Goal: Task Accomplishment & Management: Manage account settings

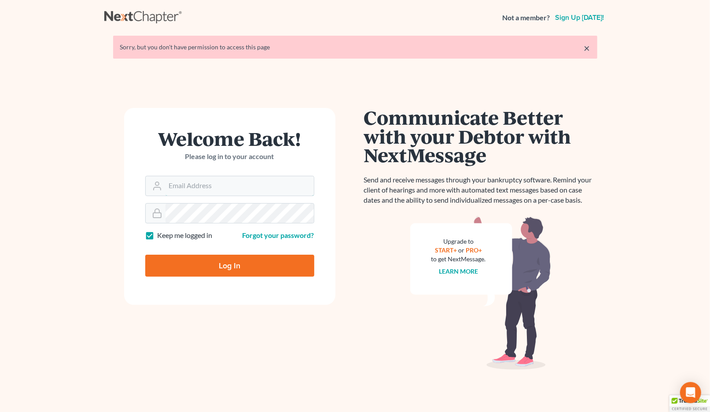
type input "jlee@saderlawfirm.com"
drag, startPoint x: 239, startPoint y: 271, endPoint x: 667, endPoint y: 206, distance: 432.4
click at [239, 271] on input "Log In" at bounding box center [229, 265] width 169 height 22
type input "Thinking..."
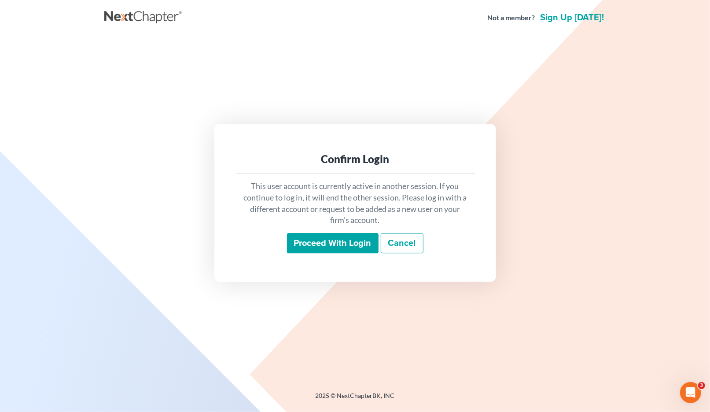
click at [336, 242] on input "Proceed with login" at bounding box center [333, 243] width 92 height 20
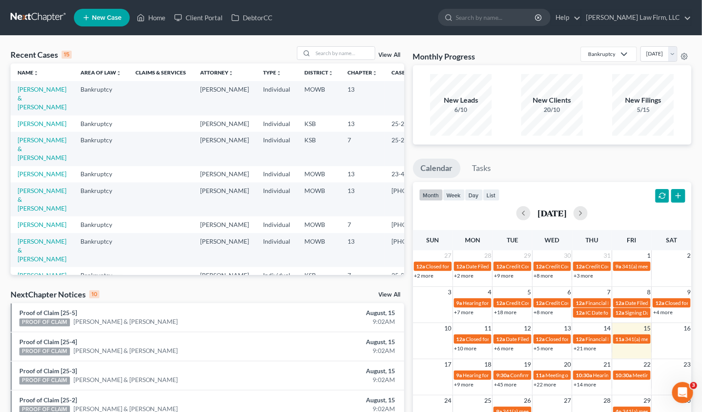
click at [181, 45] on div "Recent Cases 15 View All Name unfold_more expand_more expand_less Area of Law u…" at bounding box center [351, 331] width 702 height 591
click at [321, 48] on input "search" at bounding box center [344, 53] width 62 height 13
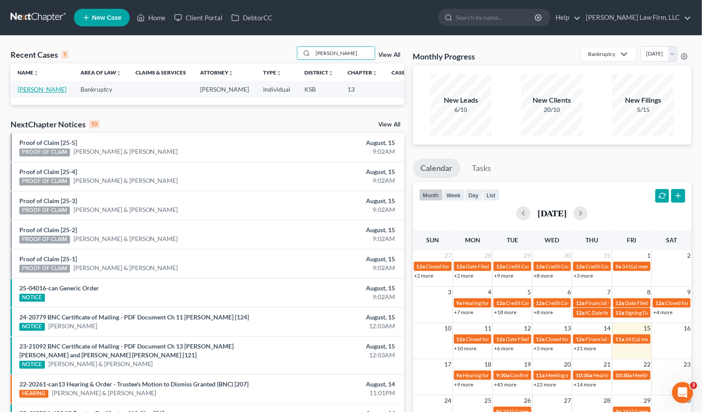
type input "[PERSON_NAME]"
click at [32, 93] on link "[PERSON_NAME]" at bounding box center [42, 88] width 49 height 7
select select "4"
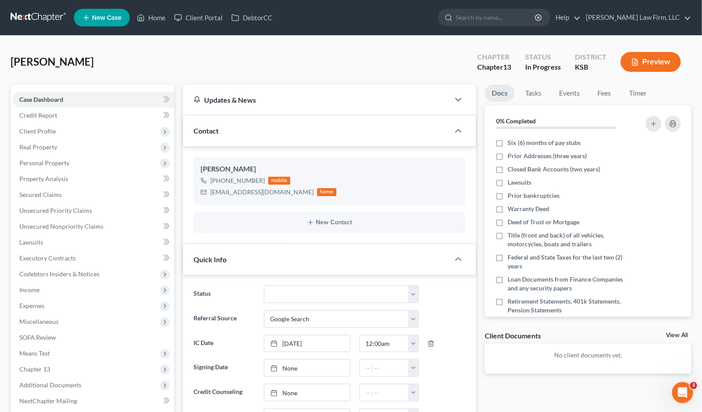
click at [167, 59] on div "[PERSON_NAME] Upgraded Chapter Chapter 13 Status In Progress District [GEOGRAPH…" at bounding box center [351, 65] width 681 height 38
click at [63, 191] on link "Secured Claims" at bounding box center [93, 195] width 162 height 16
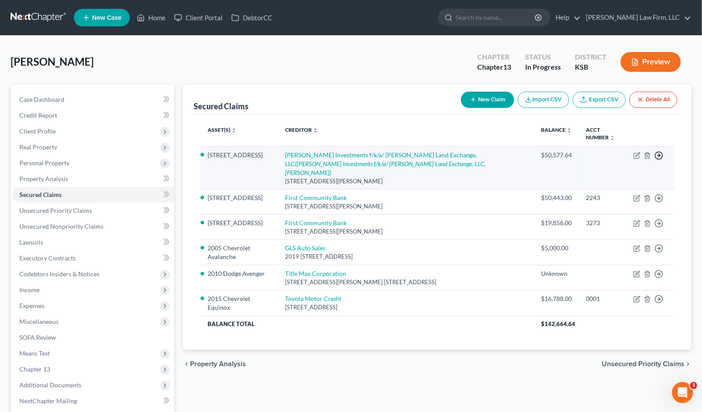
click at [660, 154] on polyline "button" at bounding box center [659, 155] width 1 height 3
click at [632, 160] on link "Move to E" at bounding box center [619, 162] width 74 height 15
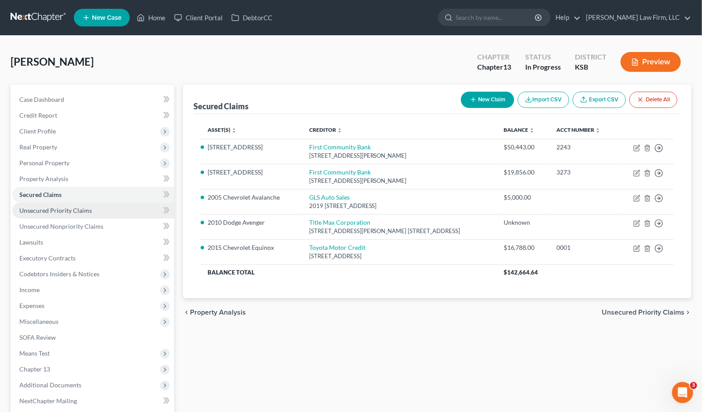
click at [106, 212] on link "Unsecured Priority Claims" at bounding box center [93, 210] width 162 height 16
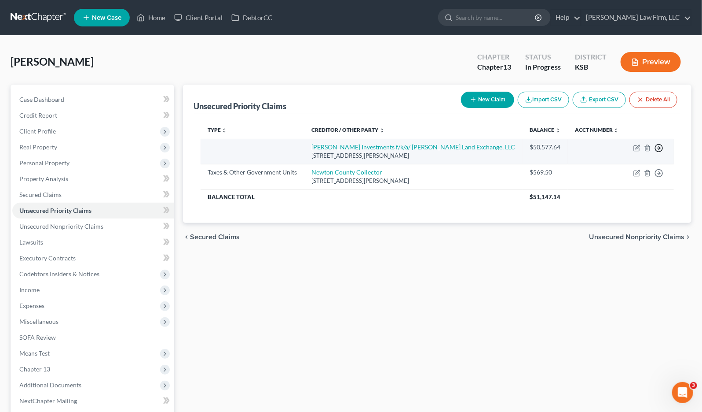
click at [662, 149] on icon "button" at bounding box center [659, 147] width 9 height 9
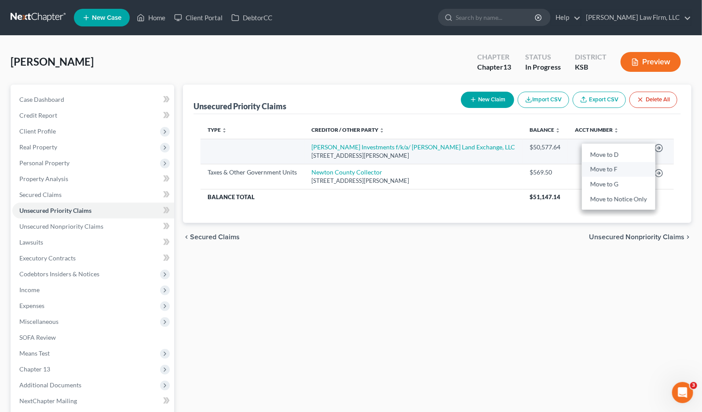
click at [610, 168] on link "Move to F" at bounding box center [619, 169] width 74 height 15
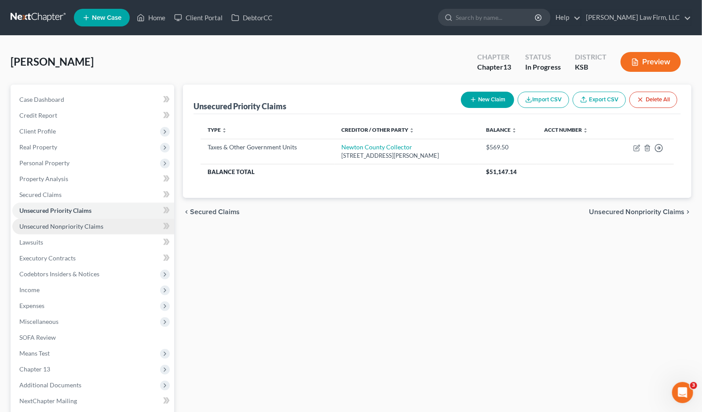
click at [89, 225] on span "Unsecured Nonpriority Claims" at bounding box center [61, 225] width 84 height 7
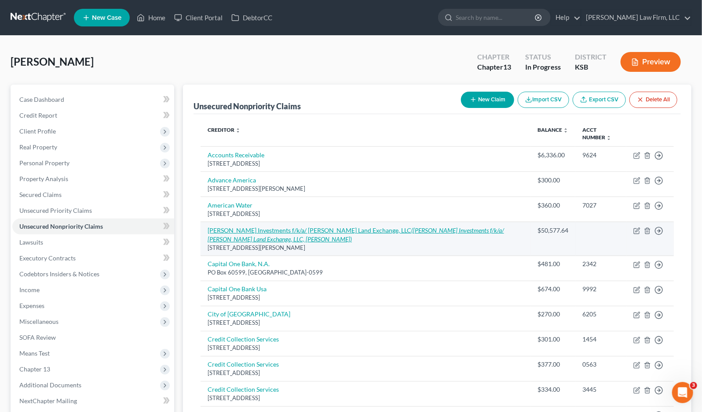
click at [461, 229] on icon "([PERSON_NAME] Investments f/k/a/ [PERSON_NAME] Land Exchange, LLC, [PERSON_NAM…" at bounding box center [356, 234] width 297 height 16
select select "26"
select select "0"
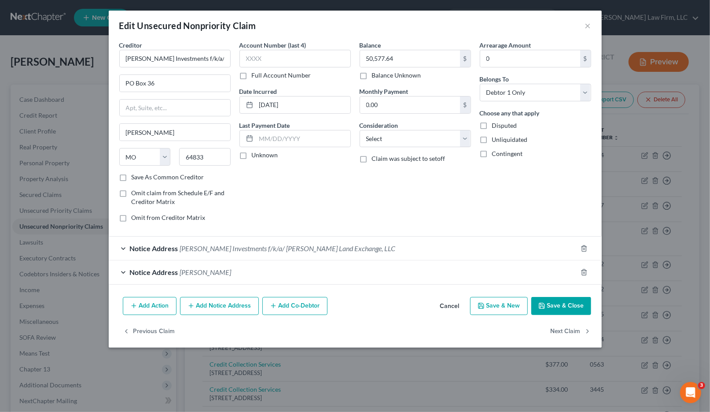
click at [414, 186] on div "Balance 50,577.64 $ Balance Unknown Balance Undetermined 50,577.64 $ Balance Un…" at bounding box center [415, 134] width 120 height 188
click at [414, 141] on select "Select Cable / Satellite Services Collection Agency Credit Card Debt Debt Couns…" at bounding box center [415, 139] width 111 height 18
select select "14"
click at [360, 130] on select "Select Cable / Satellite Services Collection Agency Credit Card Debt Debt Couns…" at bounding box center [415, 139] width 111 height 18
click at [403, 165] on input "text" at bounding box center [415, 172] width 110 height 17
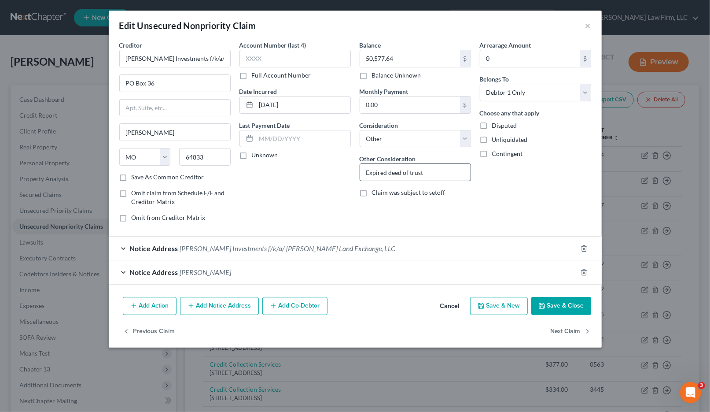
click at [366, 170] on input "Expired deed of trust" at bounding box center [415, 172] width 110 height 17
type input "expired deed of trust"
click at [476, 191] on div "Arrearage Amount 0 $ Belongs To * Select Debtor 1 Only Debtor 2 Only Debtor 1 A…" at bounding box center [535, 134] width 120 height 188
click at [260, 193] on div "Account Number (last 4) Full Account Number Date Incurred [DATE] Last Payment D…" at bounding box center [295, 134] width 120 height 188
click at [562, 197] on div "Arrearage Amount 0 $ Belongs To * Select Debtor 1 Only Debtor 2 Only Debtor 1 A…" at bounding box center [535, 134] width 120 height 188
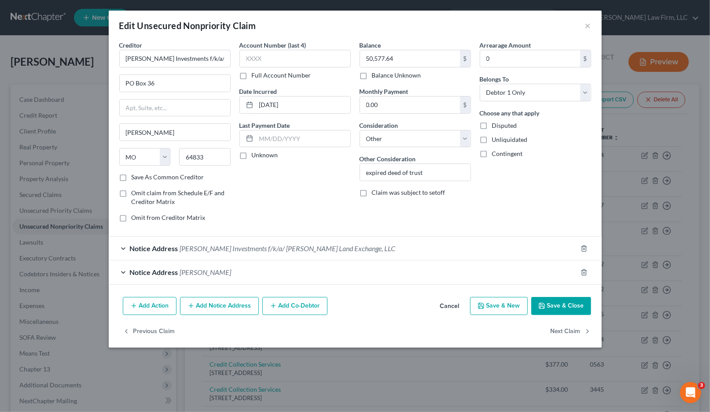
click at [568, 307] on button "Save & Close" at bounding box center [561, 306] width 60 height 18
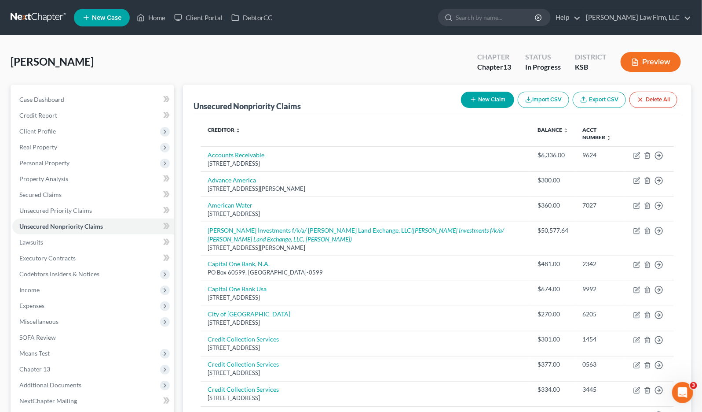
drag, startPoint x: 70, startPoint y: 43, endPoint x: 101, endPoint y: 31, distance: 33.6
click at [335, 62] on div "[PERSON_NAME] Upgraded Chapter Chapter 13 Status In Progress District [GEOGRAPH…" at bounding box center [351, 65] width 681 height 38
click at [522, 18] on input "search" at bounding box center [496, 17] width 81 height 16
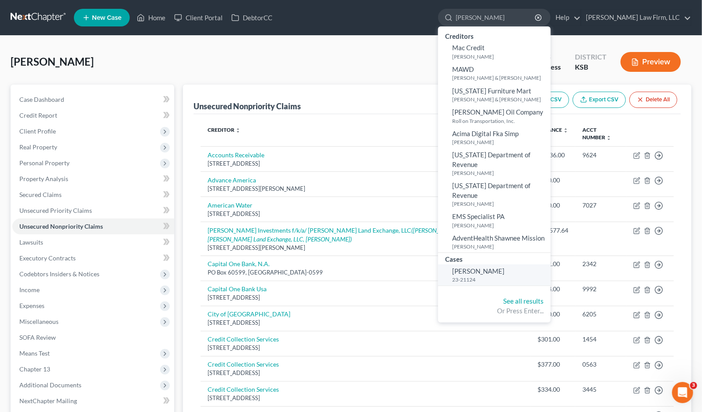
type input "[PERSON_NAME]"
click at [505, 267] on span "[PERSON_NAME]" at bounding box center [478, 271] width 52 height 8
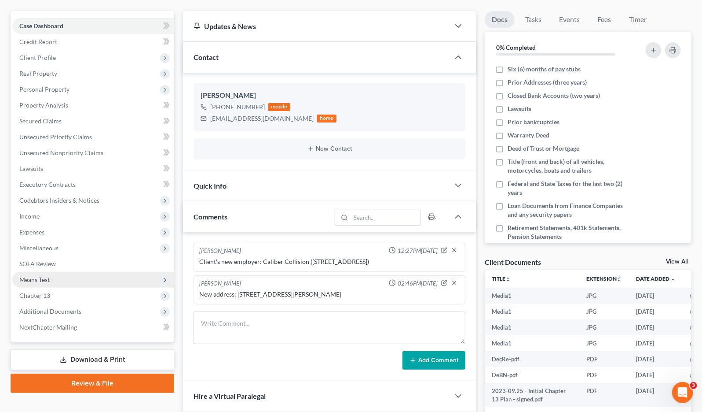
scroll to position [98, 0]
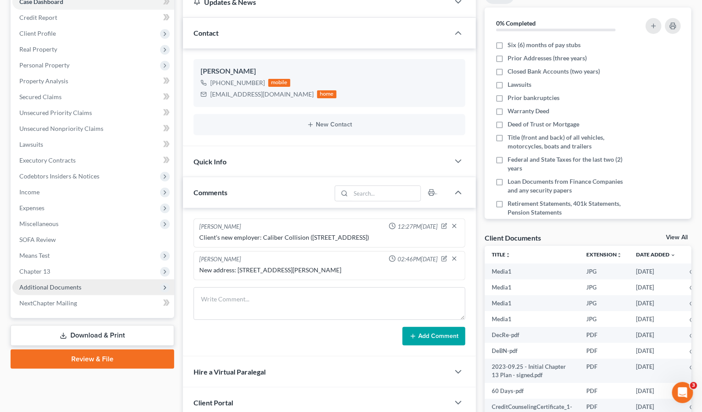
click at [65, 290] on span "Additional Documents" at bounding box center [50, 286] width 62 height 7
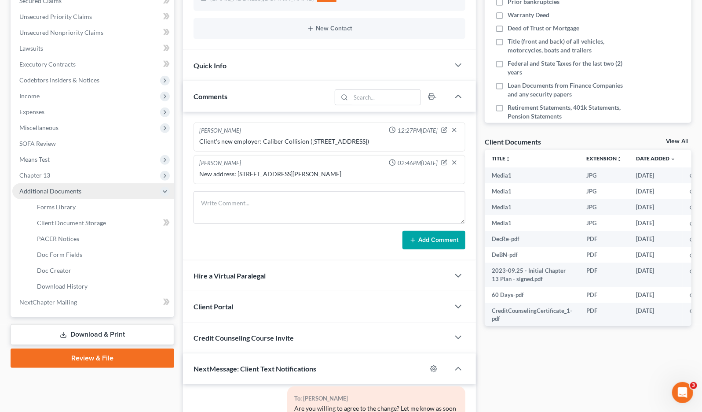
scroll to position [195, 0]
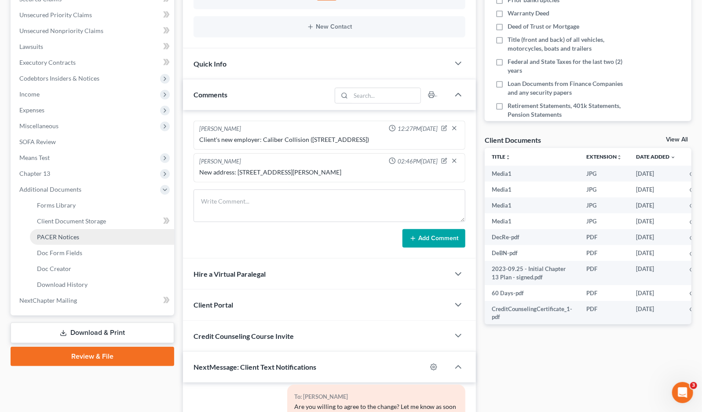
click at [62, 239] on span "PACER Notices" at bounding box center [58, 236] width 42 height 7
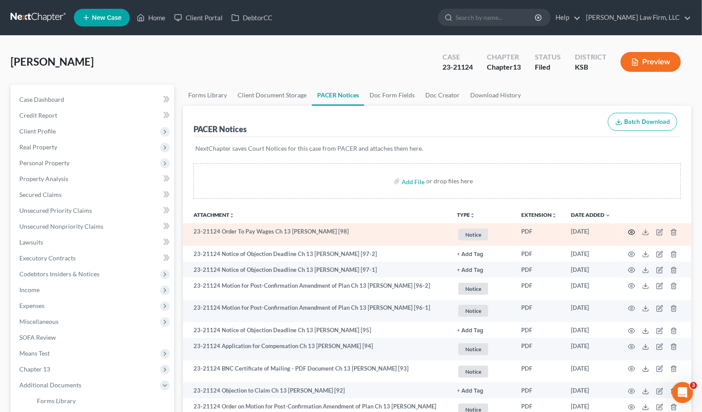
click at [630, 230] on icon "button" at bounding box center [632, 231] width 7 height 7
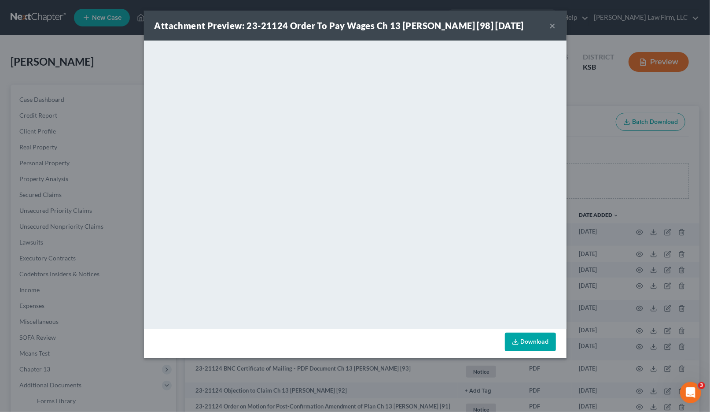
click at [93, 54] on div "Attachment Preview: 23-21124 Order To Pay Wages Ch 13 [PERSON_NAME] [98] [DATE]…" at bounding box center [355, 206] width 710 height 412
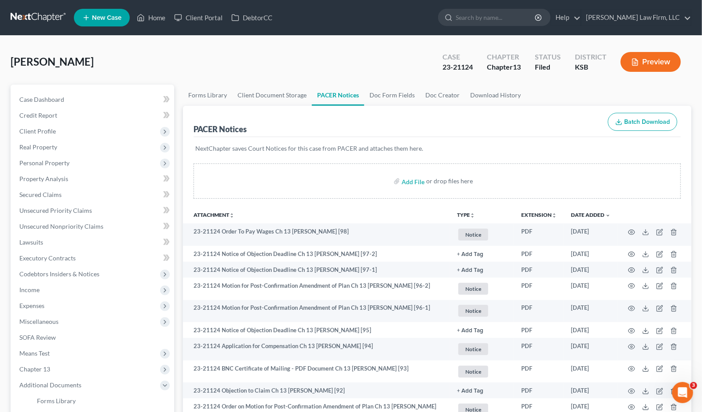
click at [28, 15] on link at bounding box center [39, 18] width 56 height 16
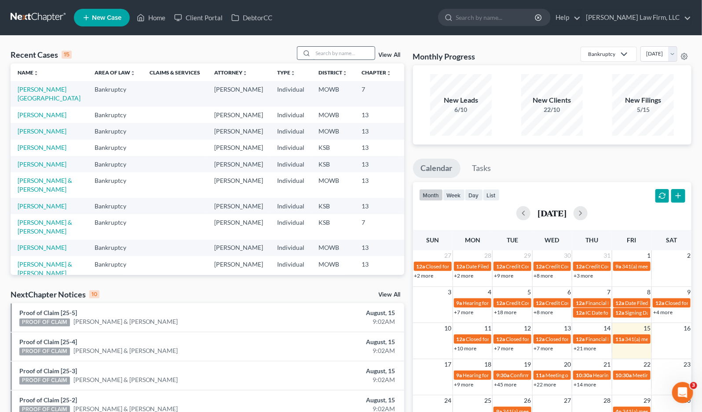
click at [347, 54] on input "search" at bounding box center [344, 53] width 62 height 13
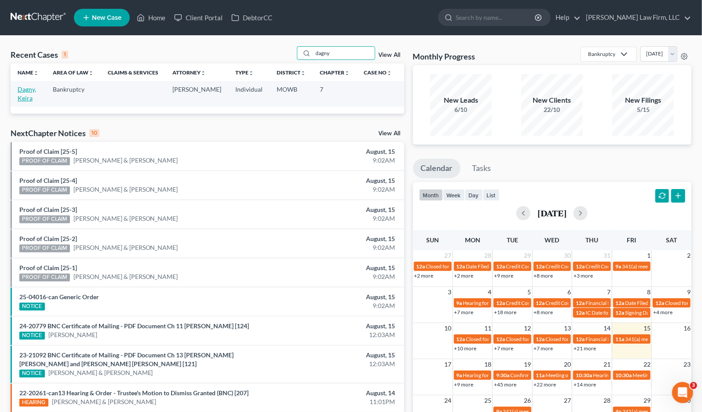
type input "dagny"
click at [32, 89] on link "Dagny, Keira" at bounding box center [27, 93] width 18 height 16
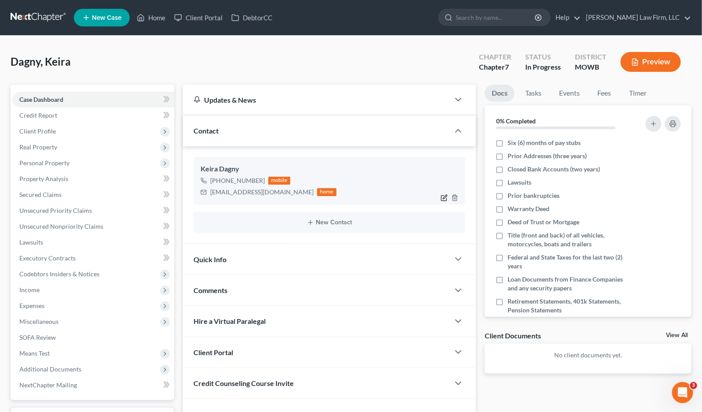
click at [443, 194] on icon "button" at bounding box center [444, 197] width 7 height 7
select select "0"
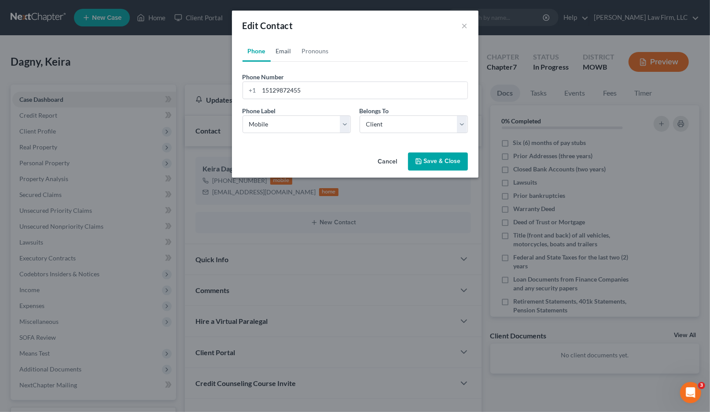
click at [291, 51] on link "Email" at bounding box center [284, 50] width 26 height 21
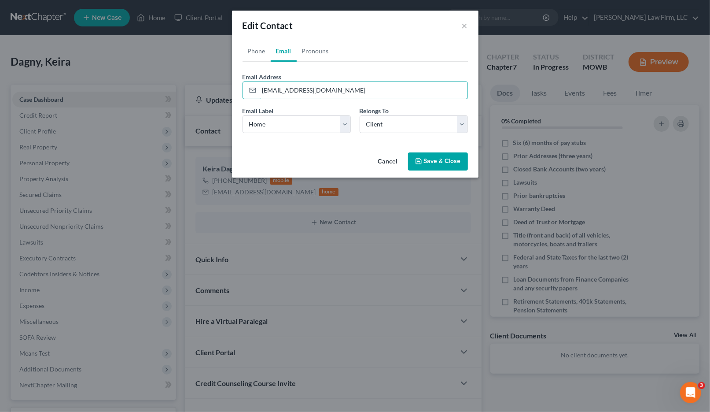
drag, startPoint x: 215, startPoint y: 94, endPoint x: 161, endPoint y: 94, distance: 54.1
click at [161, 94] on div "Edit Contact × Phone Email Pronouns Phone Number * +1 15129872455 Ext. Phone La…" at bounding box center [355, 206] width 710 height 412
paste input "email"
type input "keiradagny@gmail.com"
click at [428, 160] on button "Save & Close" at bounding box center [438, 161] width 60 height 18
